Goal: Transaction & Acquisition: Register for event/course

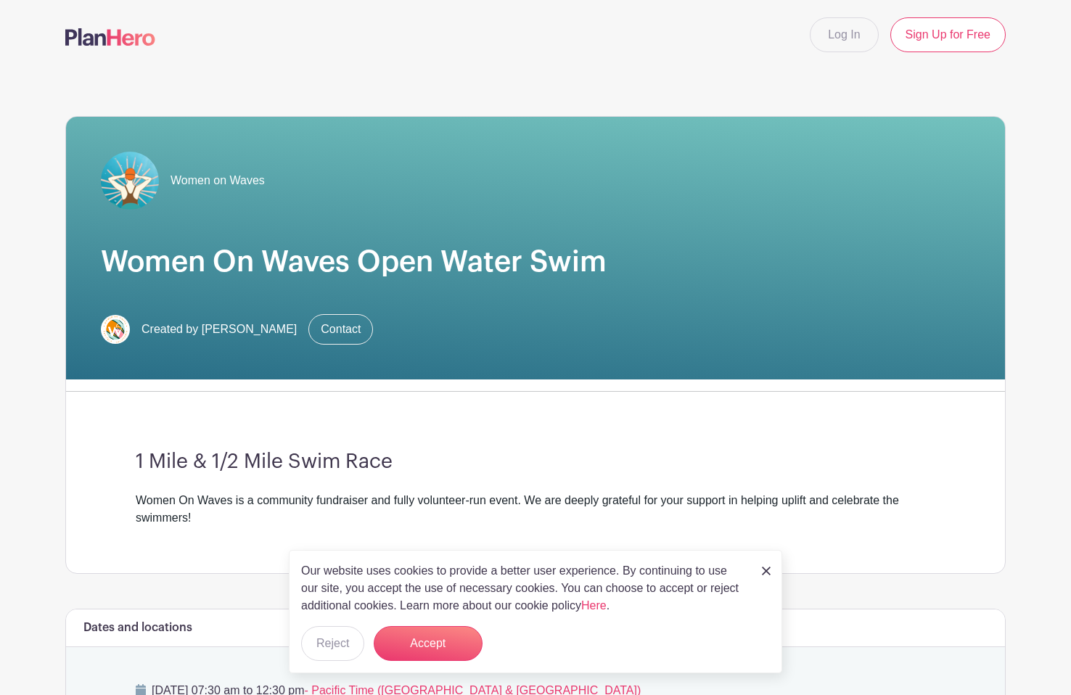
scroll to position [0, 1]
click at [437, 633] on button "Accept" at bounding box center [428, 643] width 109 height 35
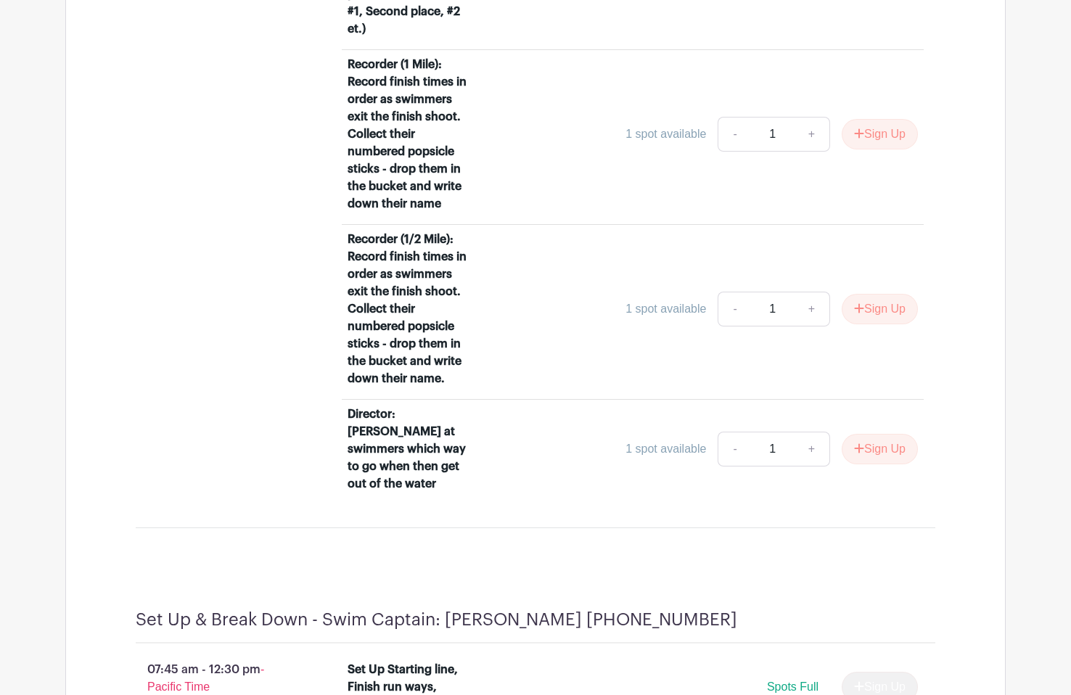
scroll to position [1388, 0]
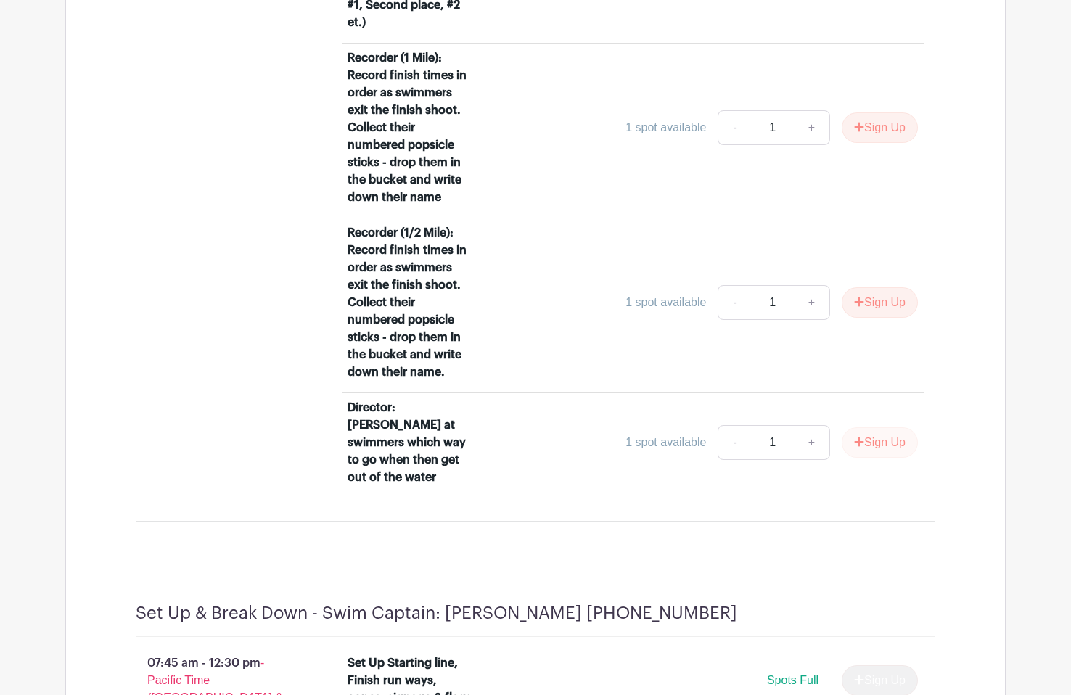
click at [871, 458] on button "Sign Up" at bounding box center [879, 442] width 76 height 30
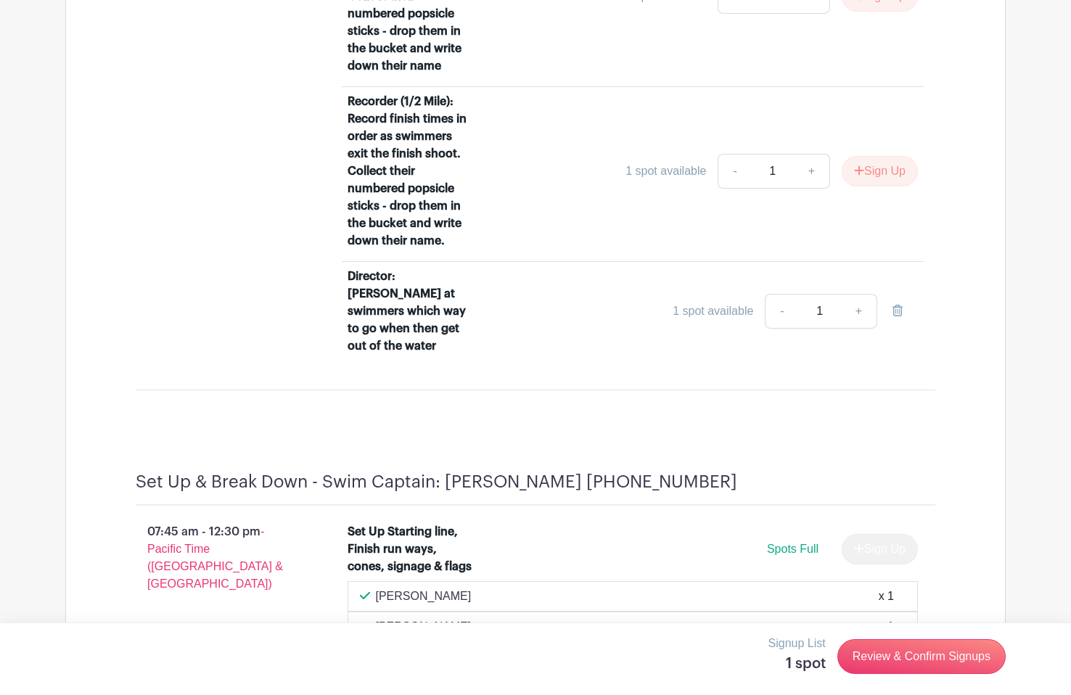
scroll to position [1540, 0]
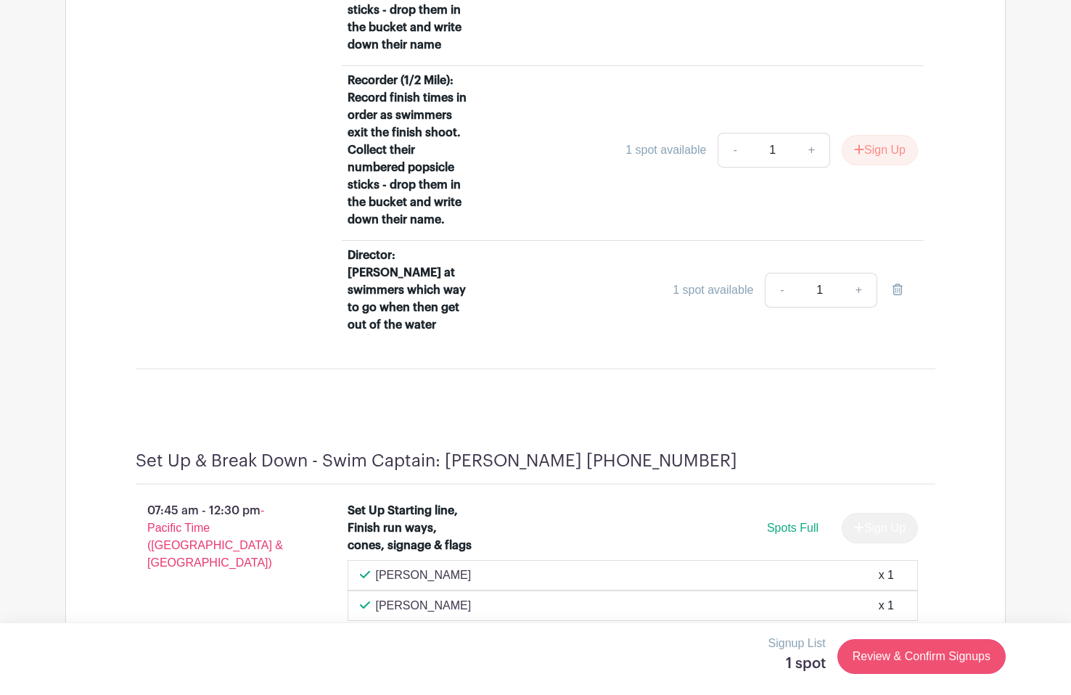
click at [914, 659] on link "Review & Confirm Signups" at bounding box center [921, 656] width 168 height 35
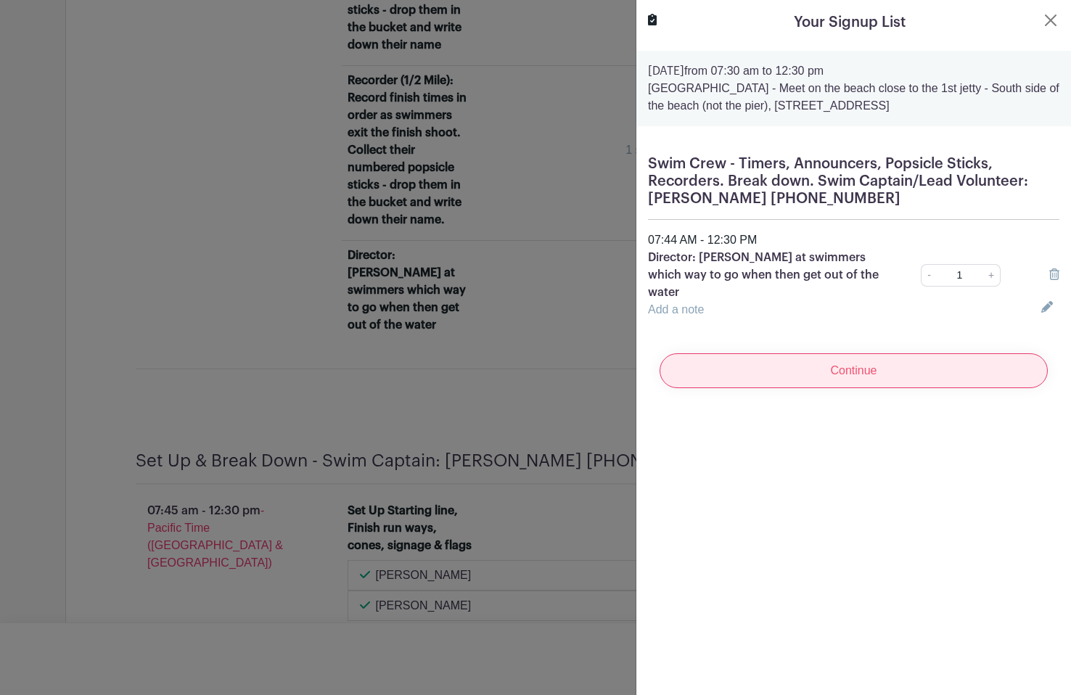
click at [821, 359] on input "Continue" at bounding box center [853, 370] width 388 height 35
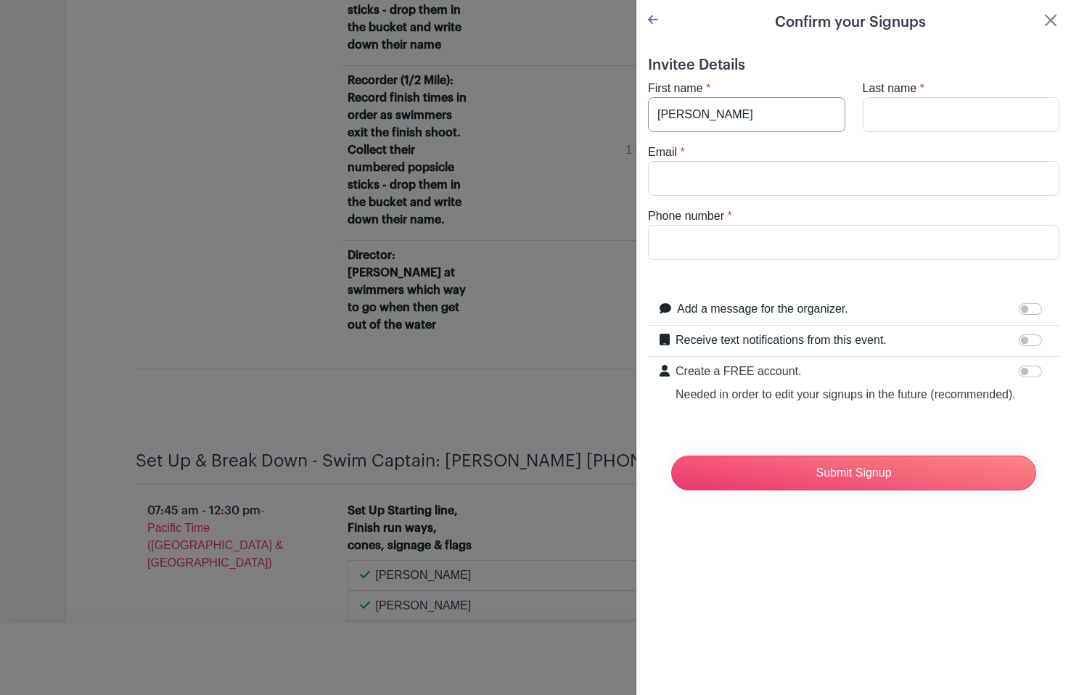
type input "[PERSON_NAME]"
click at [738, 180] on input "ledacanale@ao;.com" at bounding box center [853, 178] width 411 height 35
type input "[EMAIL_ADDRESS][DOMAIN_NAME]"
type input "[PHONE_NUMBER]"
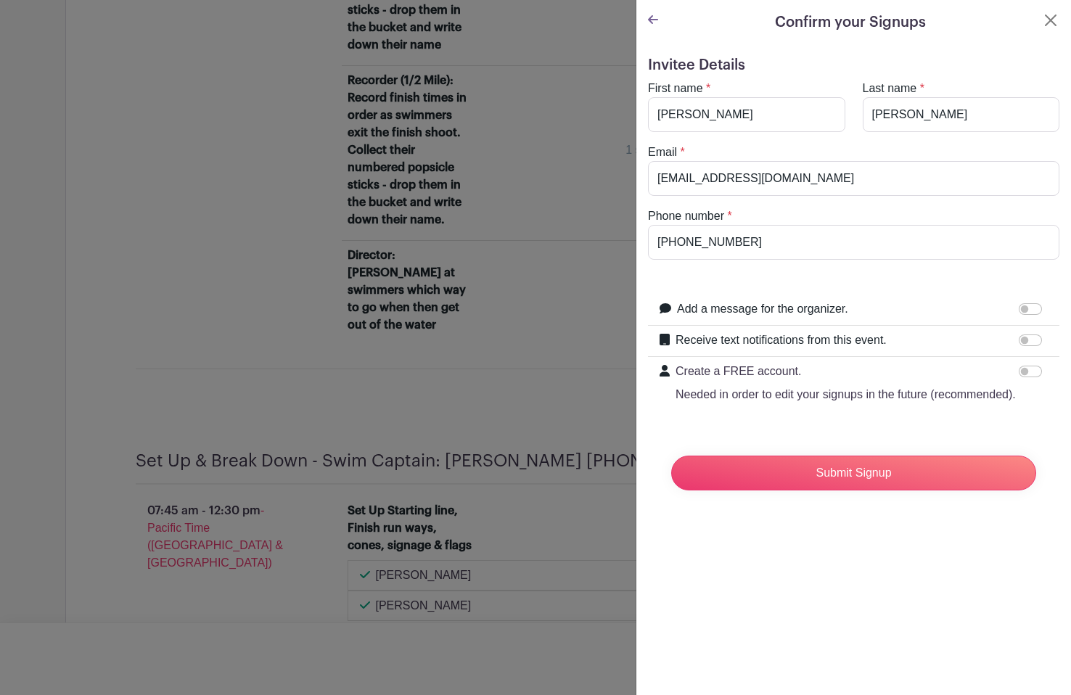
click at [1023, 340] on input "Receive text notifications from this event." at bounding box center [1029, 340] width 23 height 12
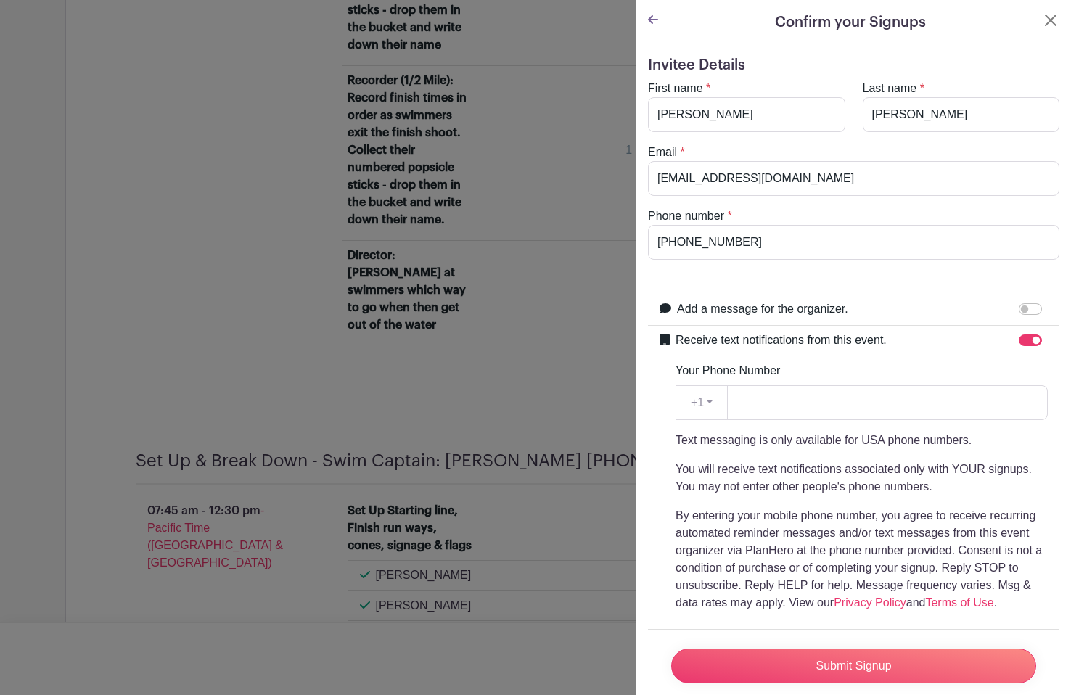
click at [1023, 340] on input "Receive text notifications from this event." at bounding box center [1029, 340] width 23 height 12
checkbox input "false"
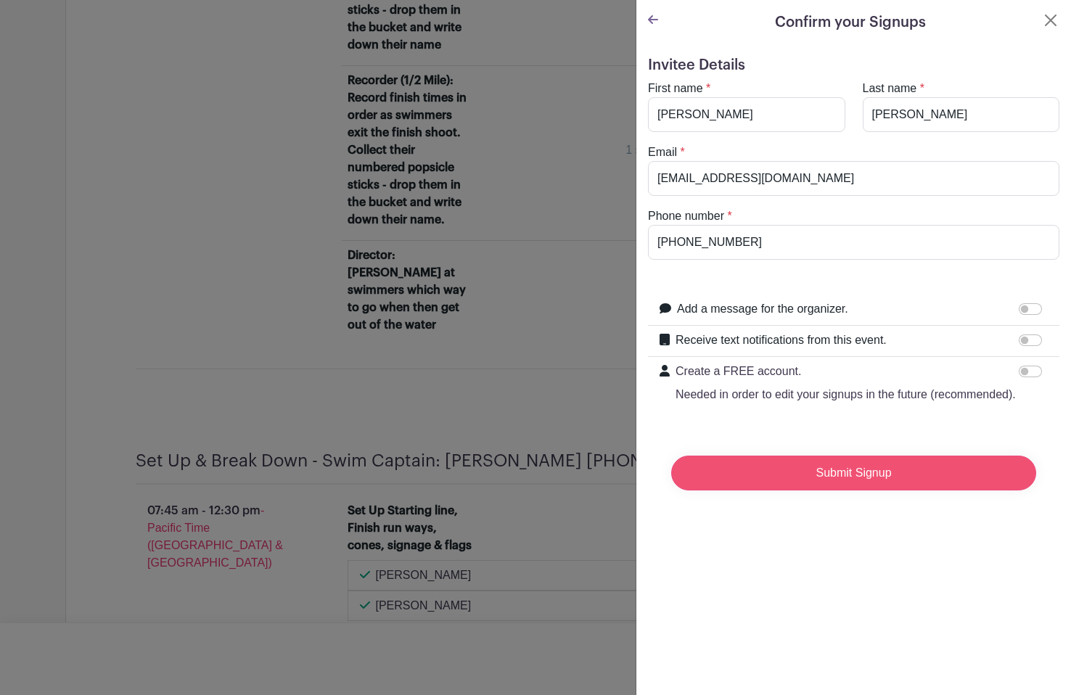
click at [773, 466] on input "Submit Signup" at bounding box center [853, 473] width 365 height 35
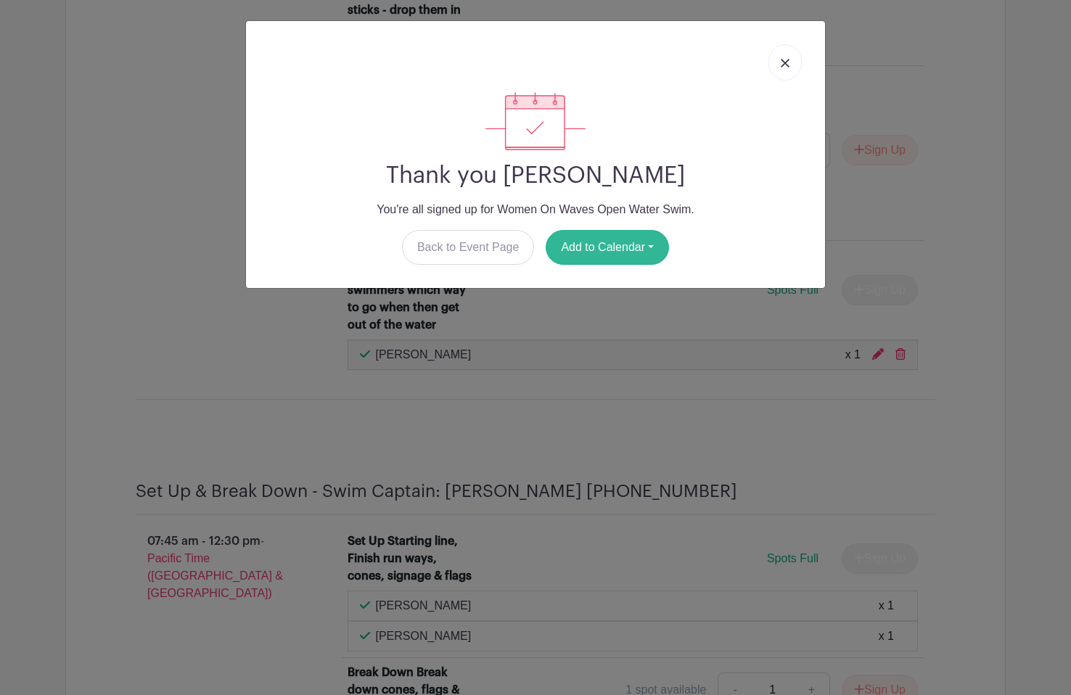
click at [628, 247] on button "Add to Calendar" at bounding box center [606, 247] width 123 height 35
click at [782, 61] on img at bounding box center [785, 63] width 9 height 9
